Goal: Task Accomplishment & Management: Complete application form

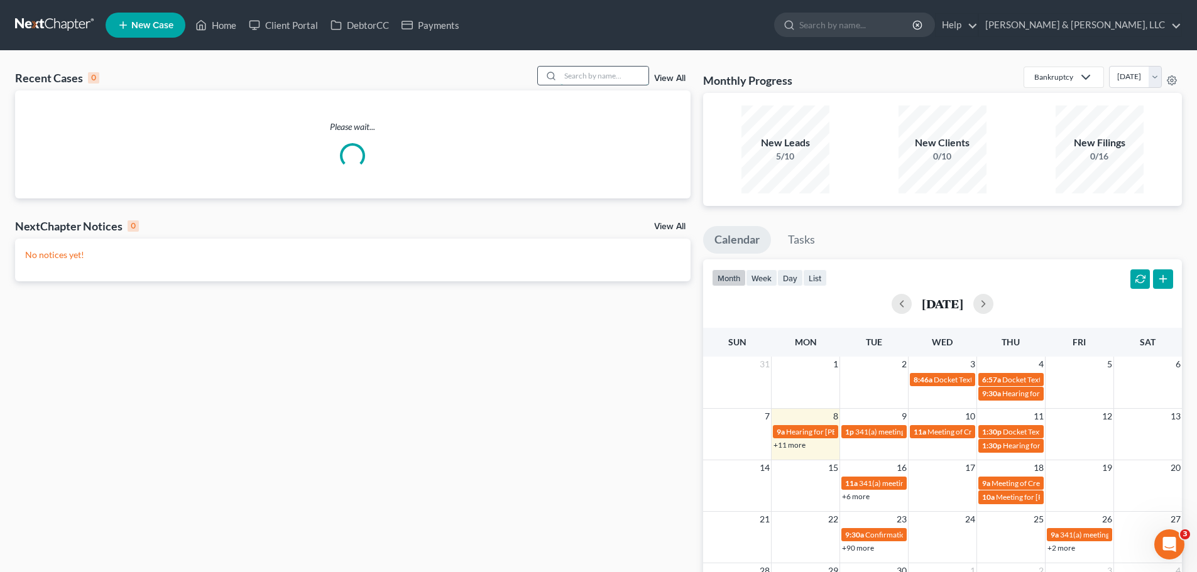
click at [566, 75] on input "search" at bounding box center [604, 76] width 88 height 18
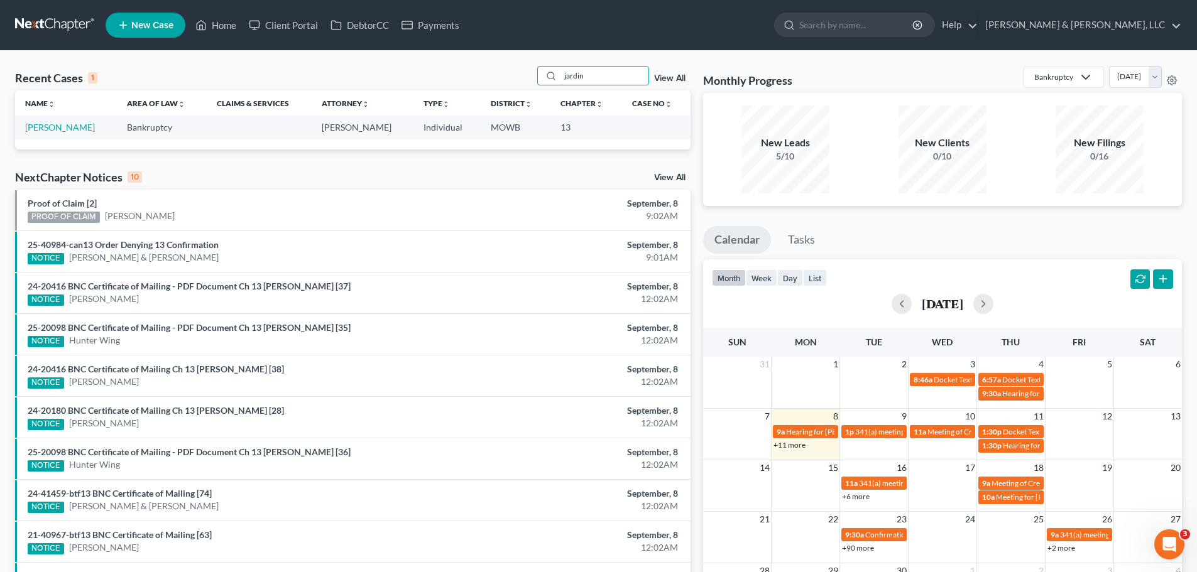
type input "jardin"
click at [74, 133] on td "[PERSON_NAME]" at bounding box center [66, 127] width 102 height 23
click at [67, 124] on link "[PERSON_NAME]" at bounding box center [60, 127] width 70 height 11
select select "6"
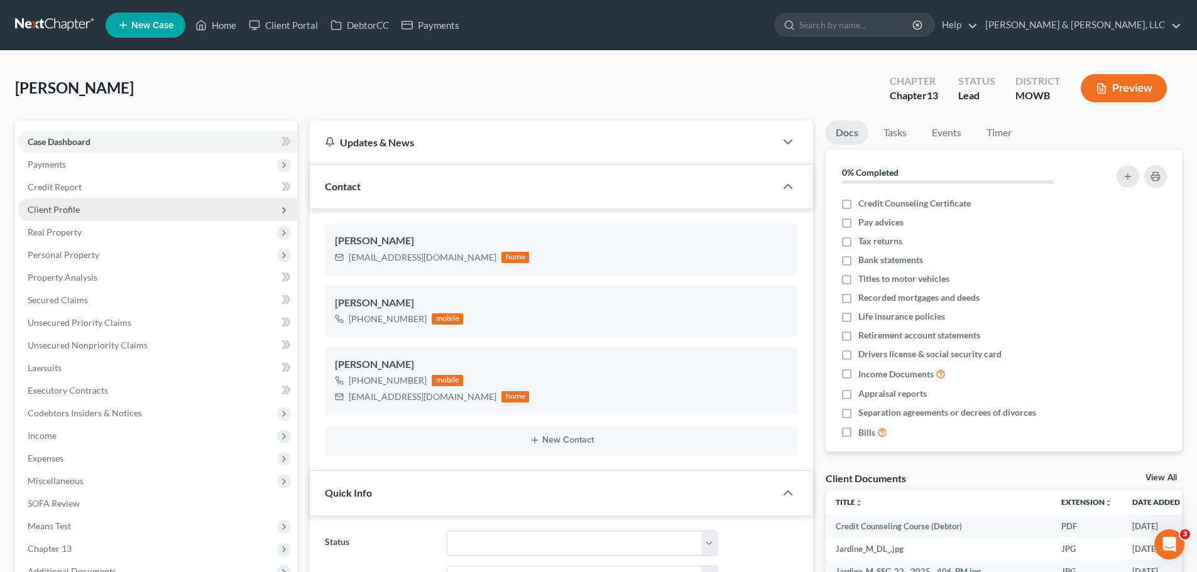
click at [87, 210] on span "Client Profile" at bounding box center [158, 210] width 280 height 23
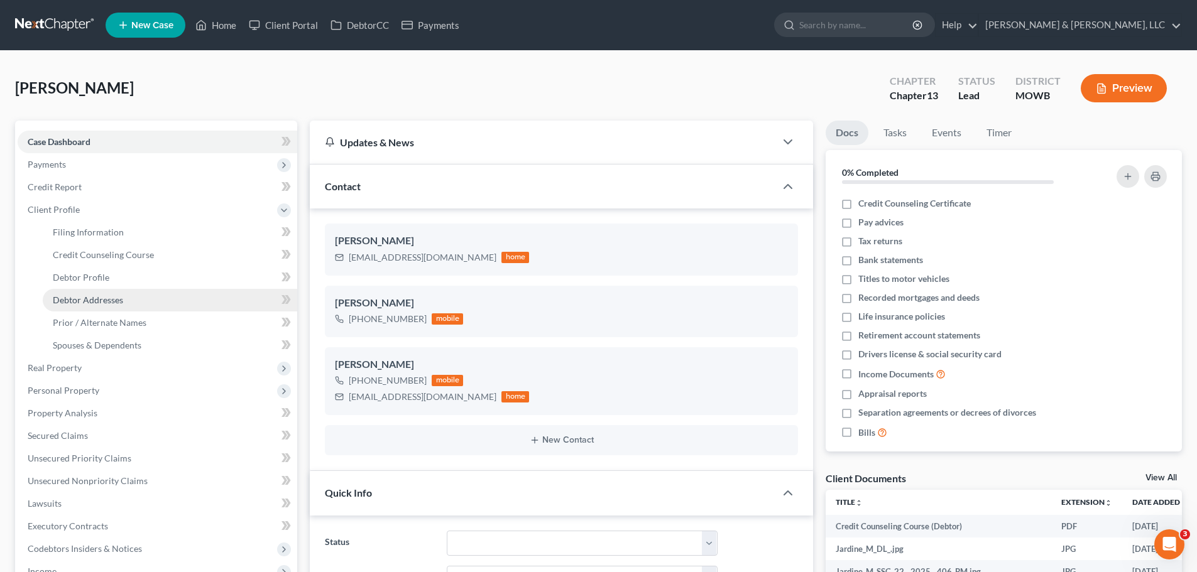
click at [99, 292] on link "Debtor Addresses" at bounding box center [170, 300] width 254 height 23
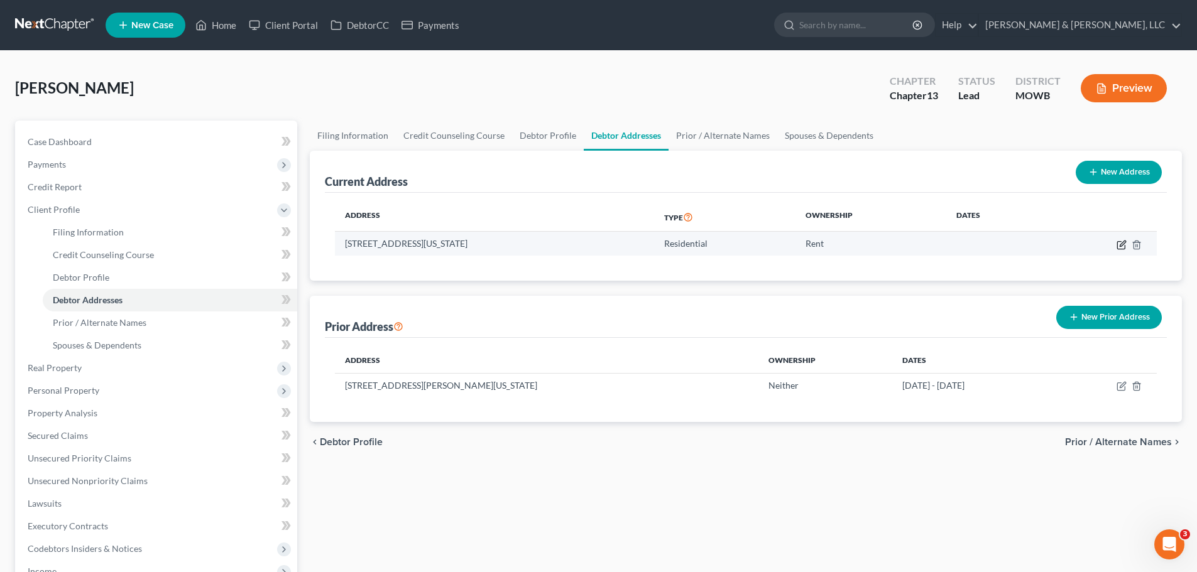
click at [1120, 246] on icon "button" at bounding box center [1123, 244] width 6 height 6
select select "26"
select select "47"
select select "0"
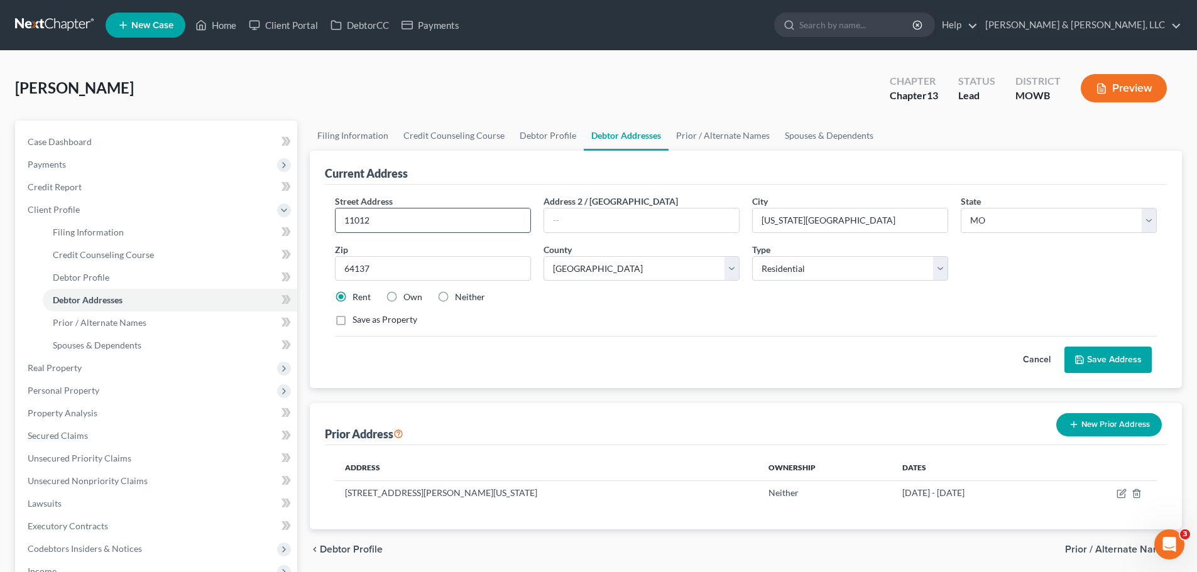
click at [496, 222] on input "11012" at bounding box center [433, 221] width 195 height 24
type input "[STREET_ADDRESS]"
click at [599, 224] on input "text" at bounding box center [641, 221] width 195 height 24
type input "A"
click at [1107, 366] on button "Save Address" at bounding box center [1107, 360] width 87 height 26
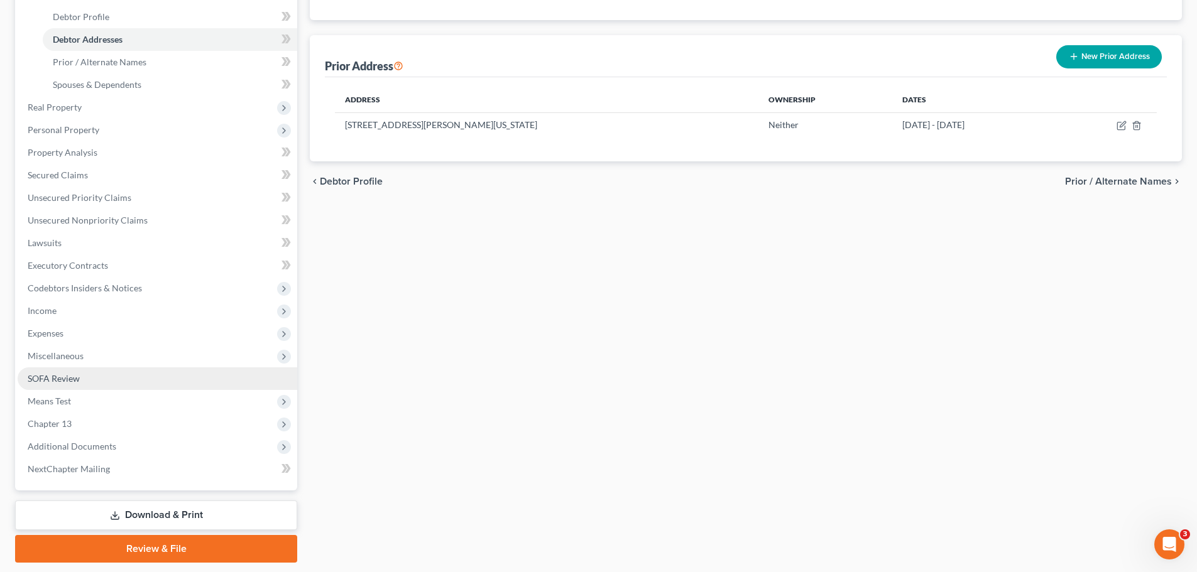
scroll to position [267, 0]
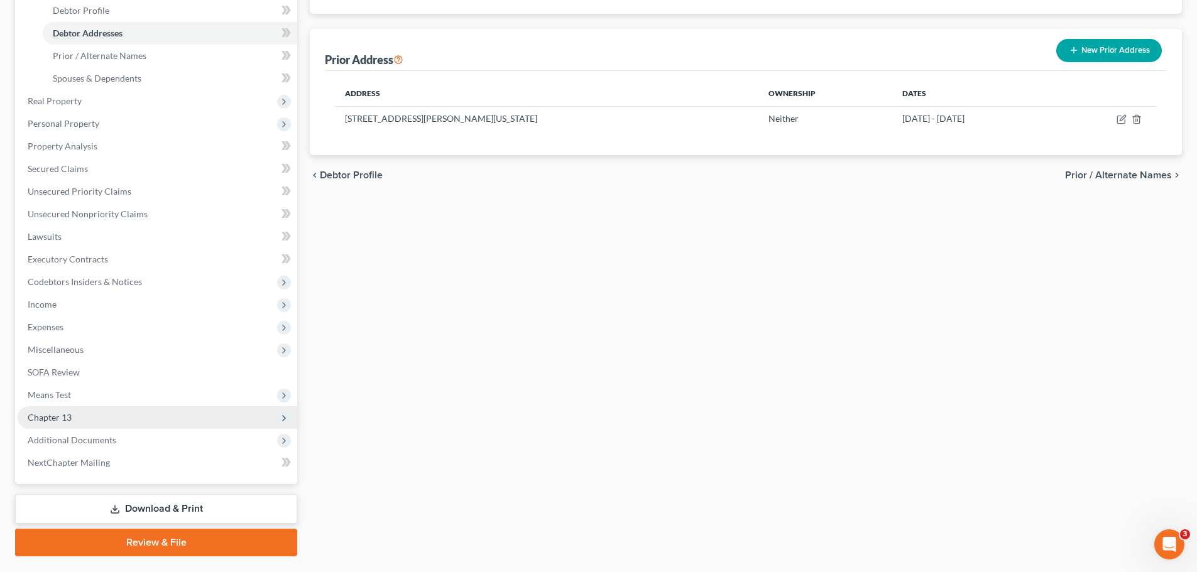
click at [82, 418] on span "Chapter 13" at bounding box center [158, 418] width 280 height 23
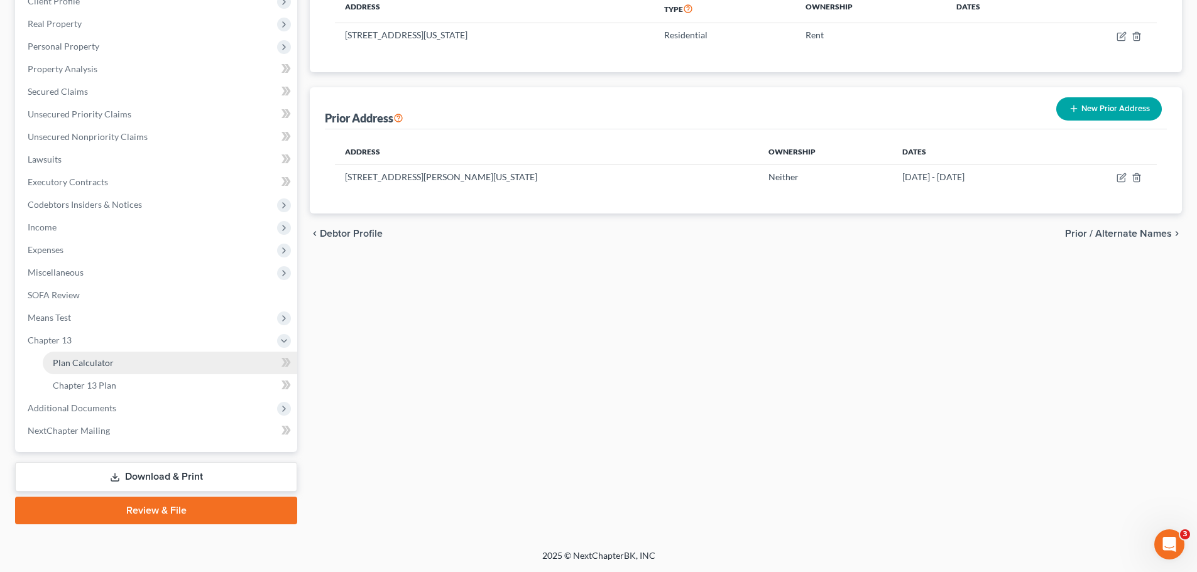
click at [94, 371] on link "Plan Calculator" at bounding box center [170, 363] width 254 height 23
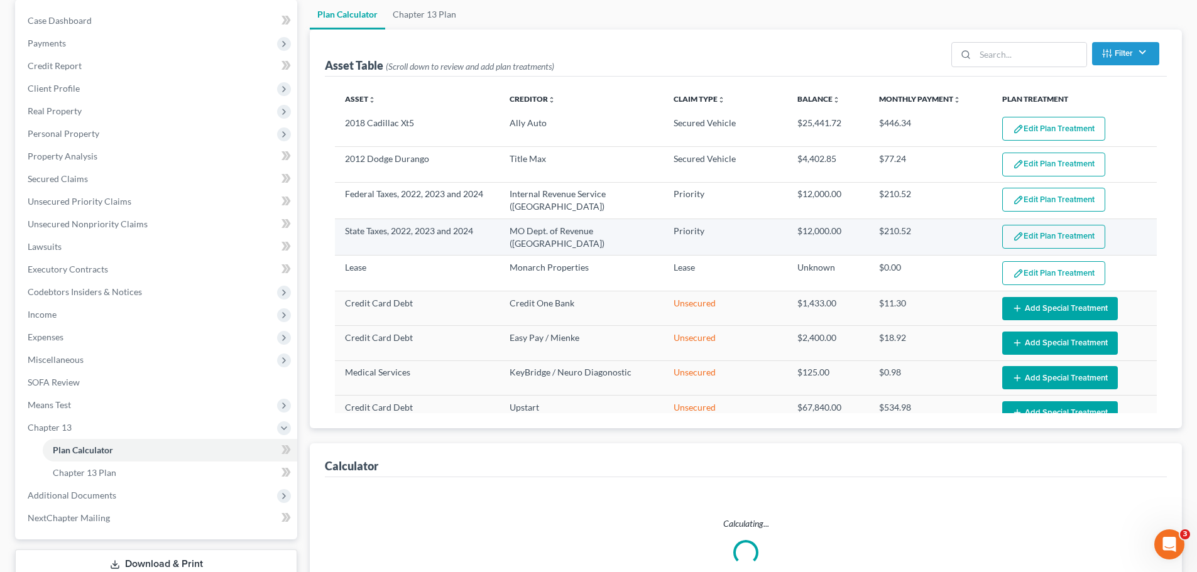
scroll to position [248, 0]
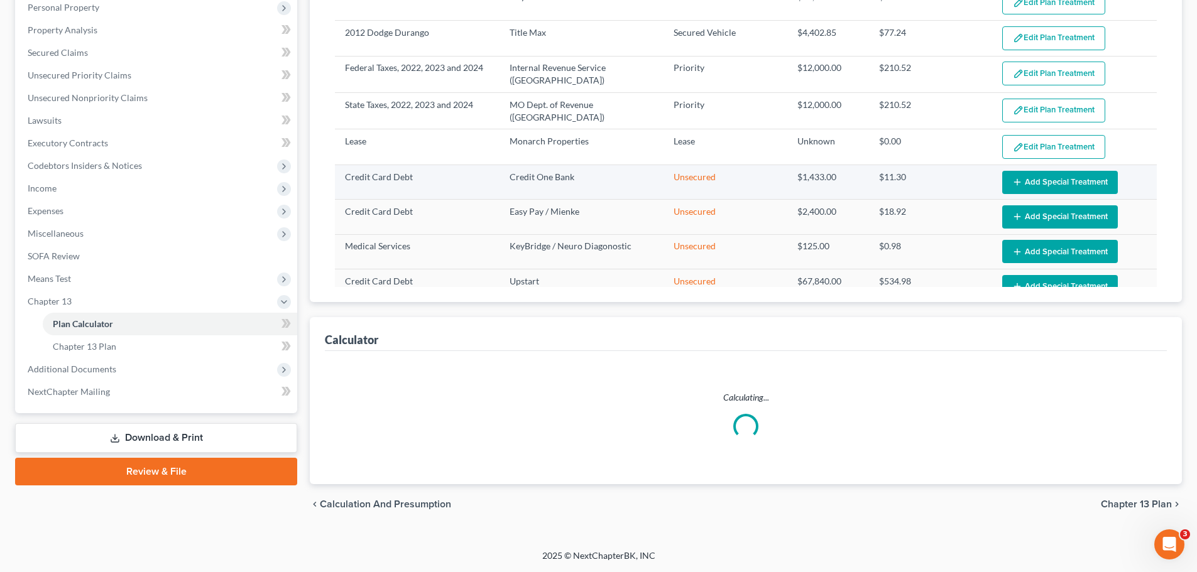
select select "56"
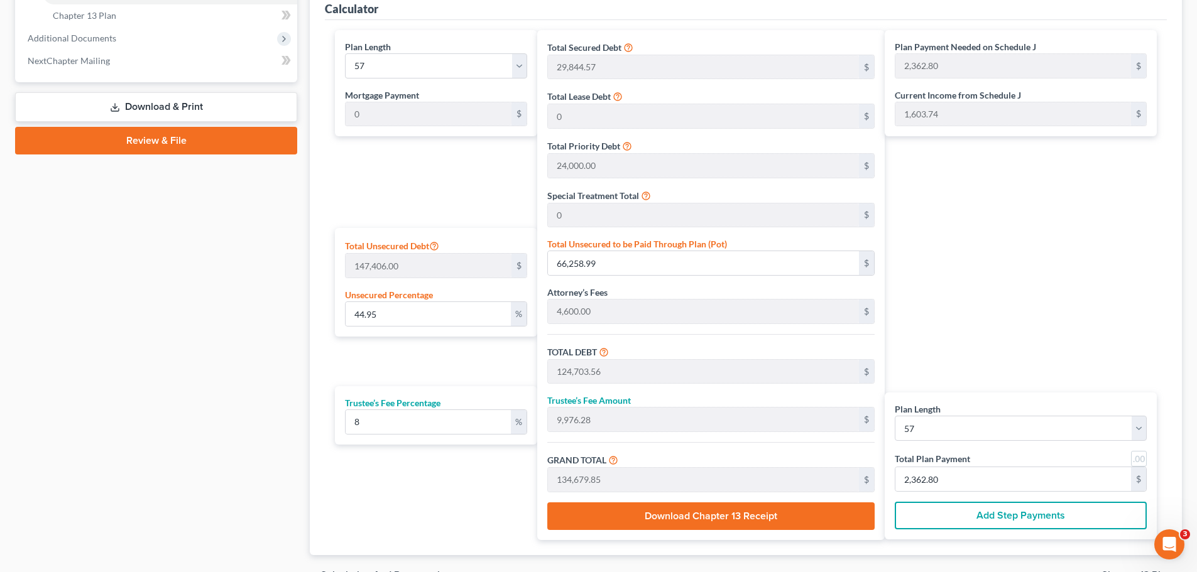
scroll to position [593, 0]
